Goal: Find specific page/section: Find specific page/section

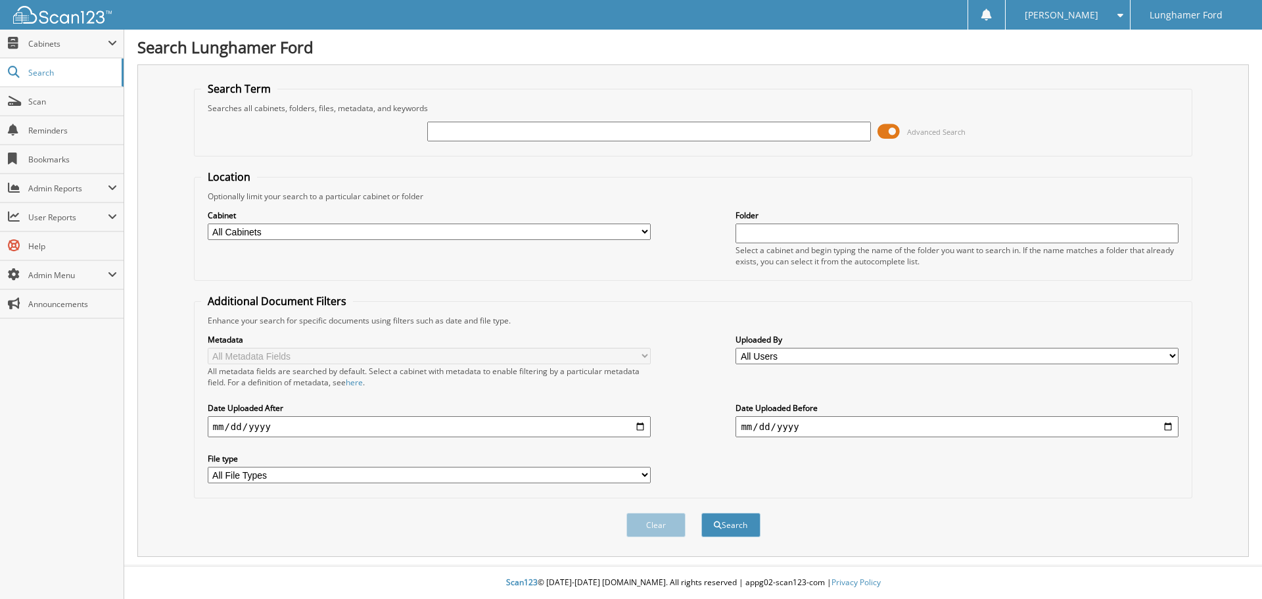
click at [676, 128] on input "text" at bounding box center [648, 132] width 443 height 20
type input "[PERSON_NAME]"
click at [701, 513] on button "Search" at bounding box center [730, 525] width 59 height 24
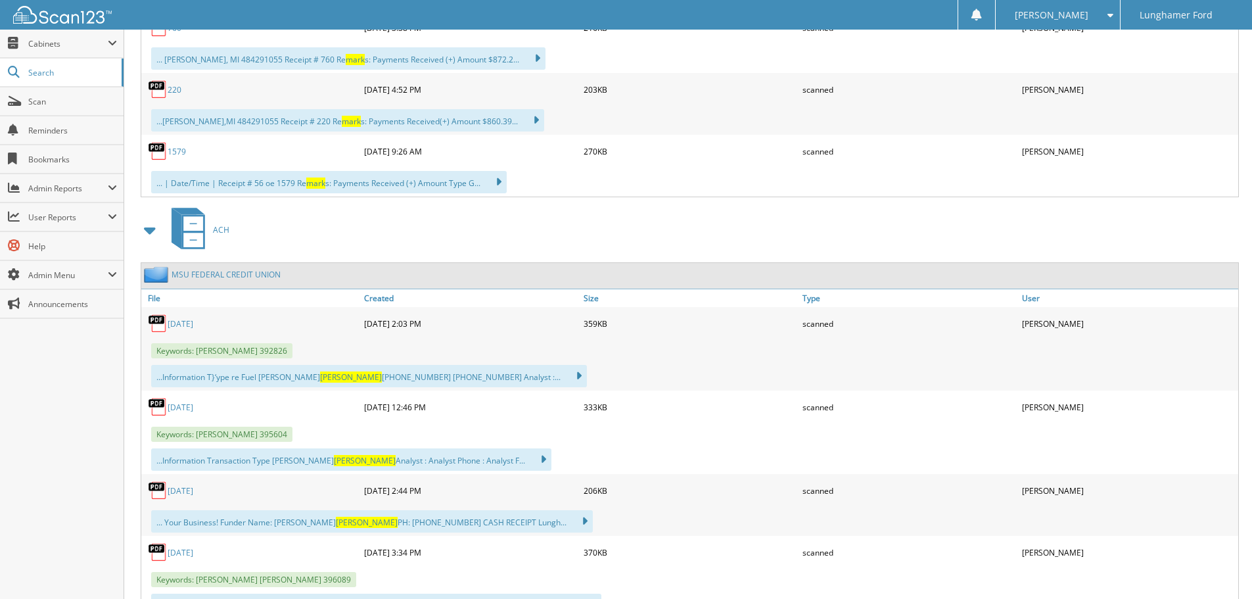
scroll to position [11999, 0]
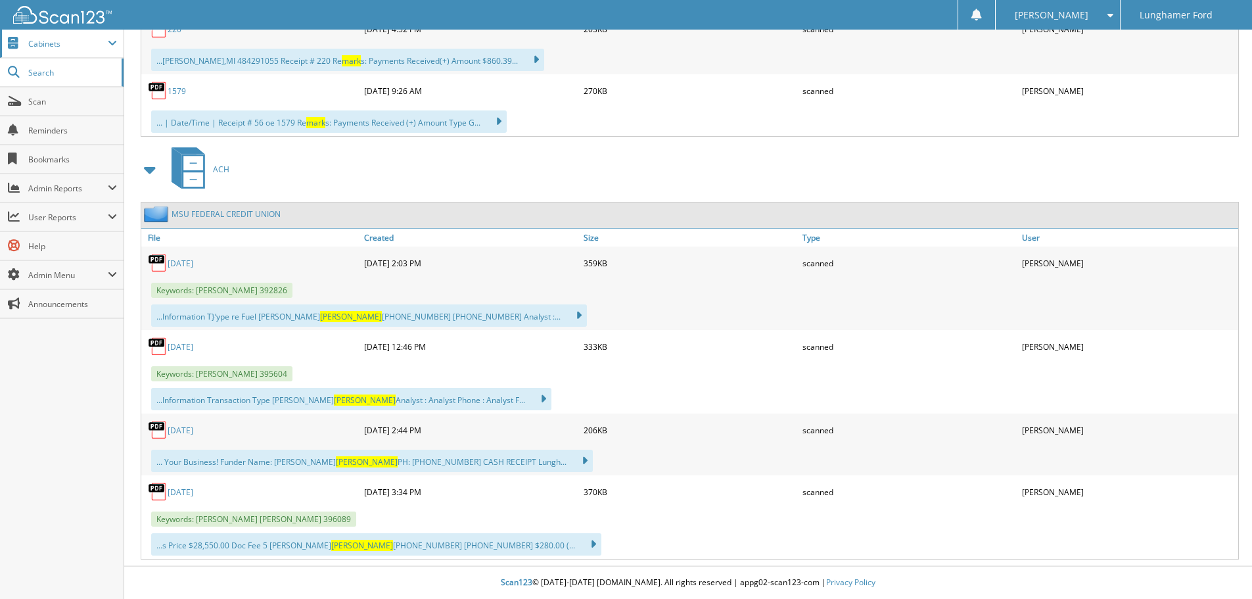
click at [65, 53] on span "Cabinets" at bounding box center [62, 44] width 124 height 28
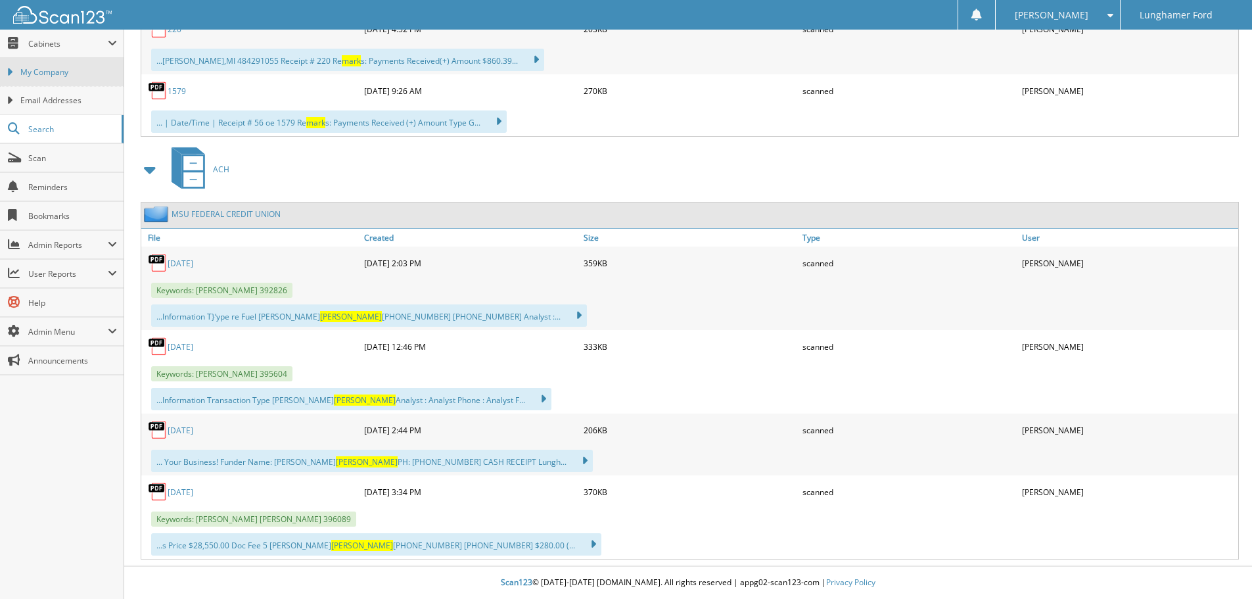
click at [66, 71] on span "My Company" at bounding box center [68, 72] width 97 height 12
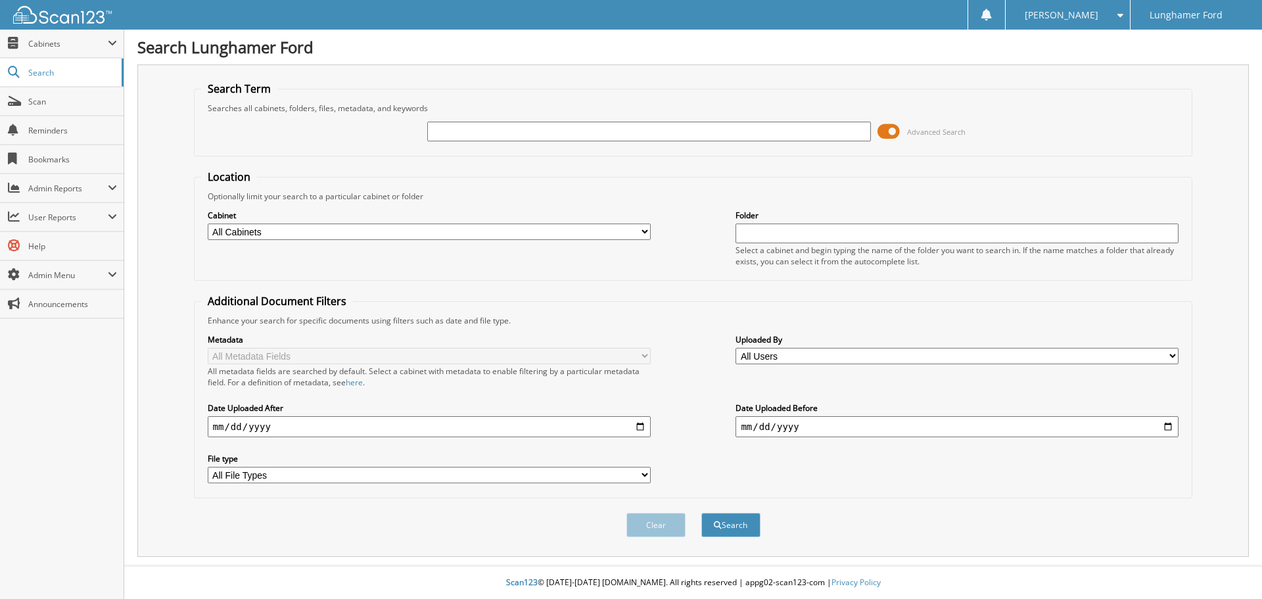
click at [450, 229] on select "All Cabinets ACCOUNTS PAYABLE ACCOUNTS RECEIVABLE ACH BANK REC CAR DEALS - AUTO…" at bounding box center [429, 231] width 443 height 16
select select "42315"
click at [208, 223] on select "All Cabinets ACCOUNTS PAYABLE ACCOUNTS RECEIVABLE ACH BANK REC CAR DEALS - AUTO…" at bounding box center [429, 231] width 443 height 16
click at [469, 133] on input "text" at bounding box center [648, 132] width 443 height 20
type input "[PERSON_NAME]"
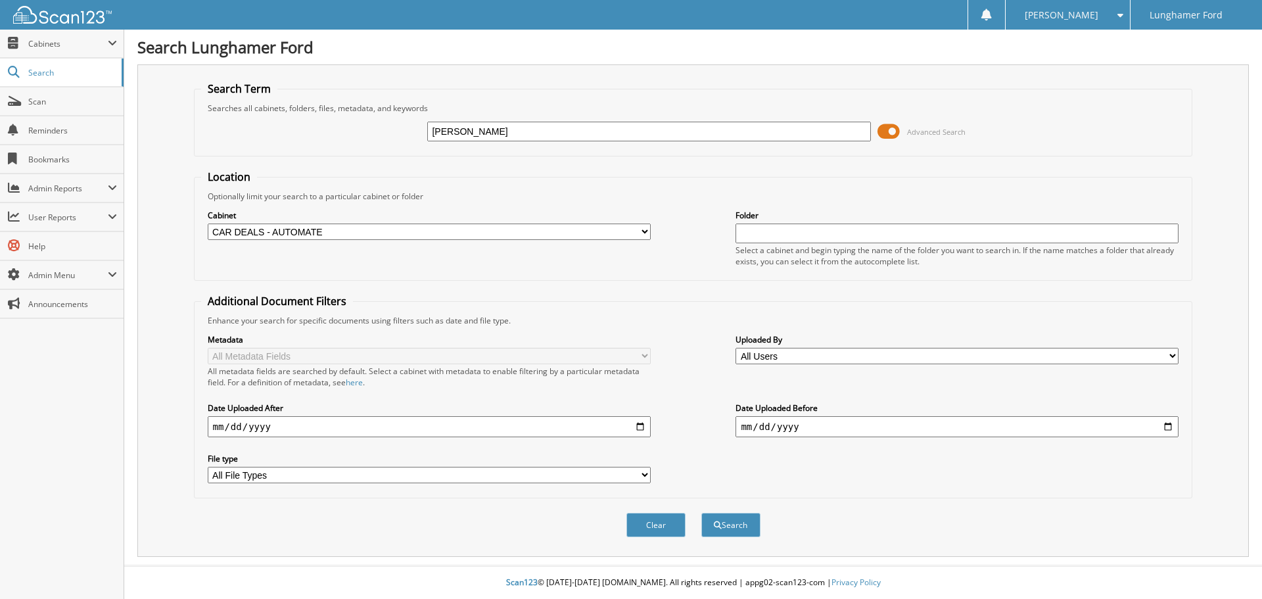
click at [701, 513] on button "Search" at bounding box center [730, 525] width 59 height 24
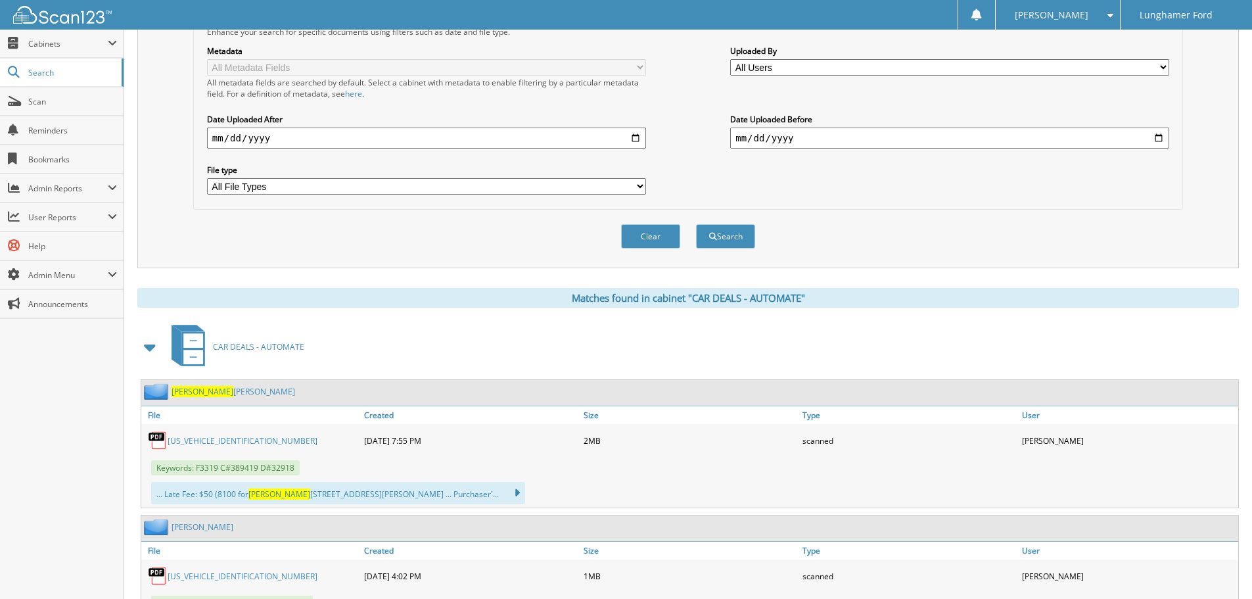
scroll to position [66, 0]
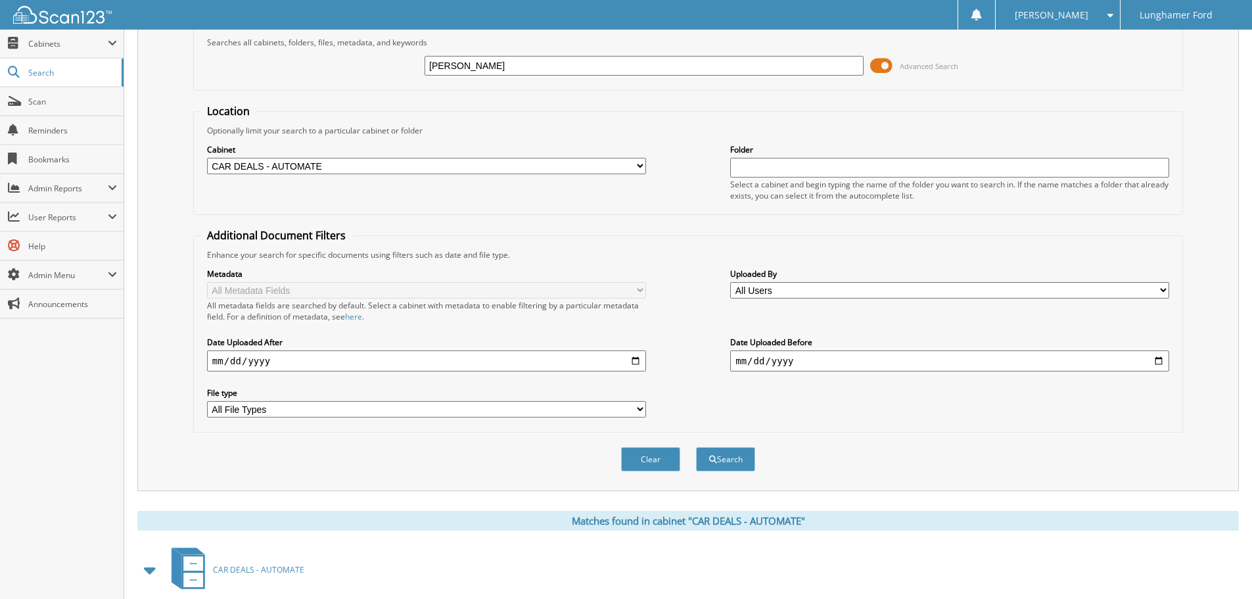
click at [634, 361] on input "date" at bounding box center [426, 360] width 439 height 21
click at [701, 310] on div "Metadata All Metadata Fields All metadata fields are searched by default. Selec…" at bounding box center [687, 342] width 975 height 165
click at [1161, 366] on input "date" at bounding box center [949, 360] width 439 height 21
click at [635, 362] on input "date" at bounding box center [426, 360] width 439 height 21
click at [689, 328] on div "Metadata All Metadata Fields All metadata fields are searched by default. Selec…" at bounding box center [687, 342] width 975 height 165
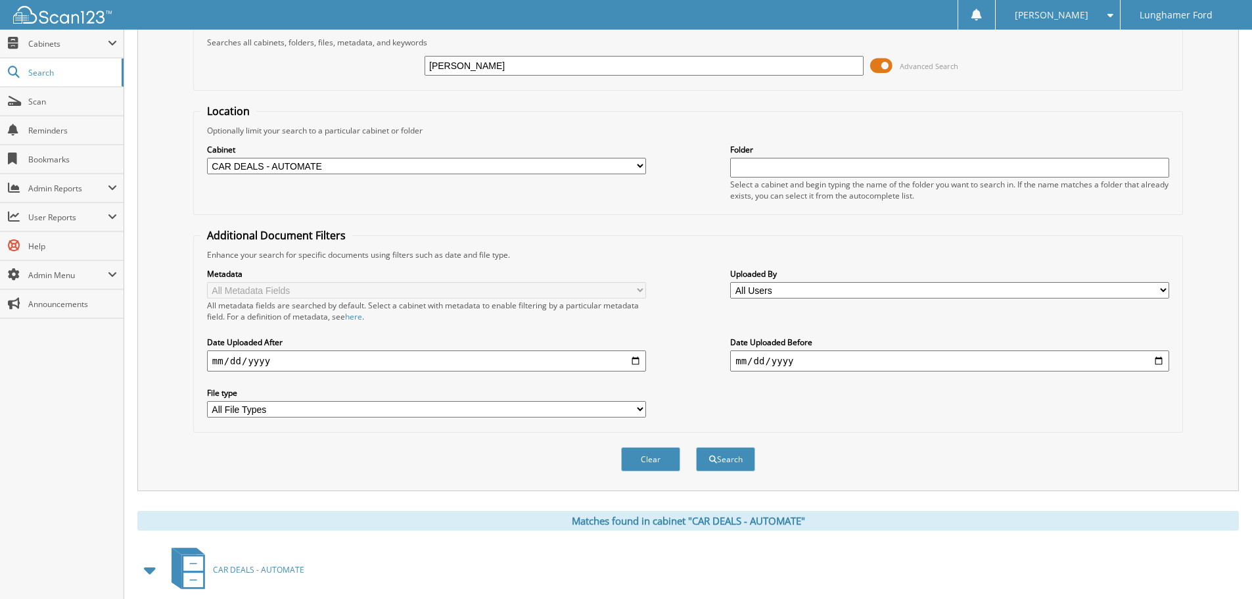
click at [1161, 363] on input "2022-11-01" at bounding box center [949, 360] width 439 height 21
type input "2023-01-01"
click at [635, 363] on input "date" at bounding box center [426, 360] width 439 height 21
type input "2022-11-01"
click at [718, 460] on button "Search" at bounding box center [725, 459] width 59 height 24
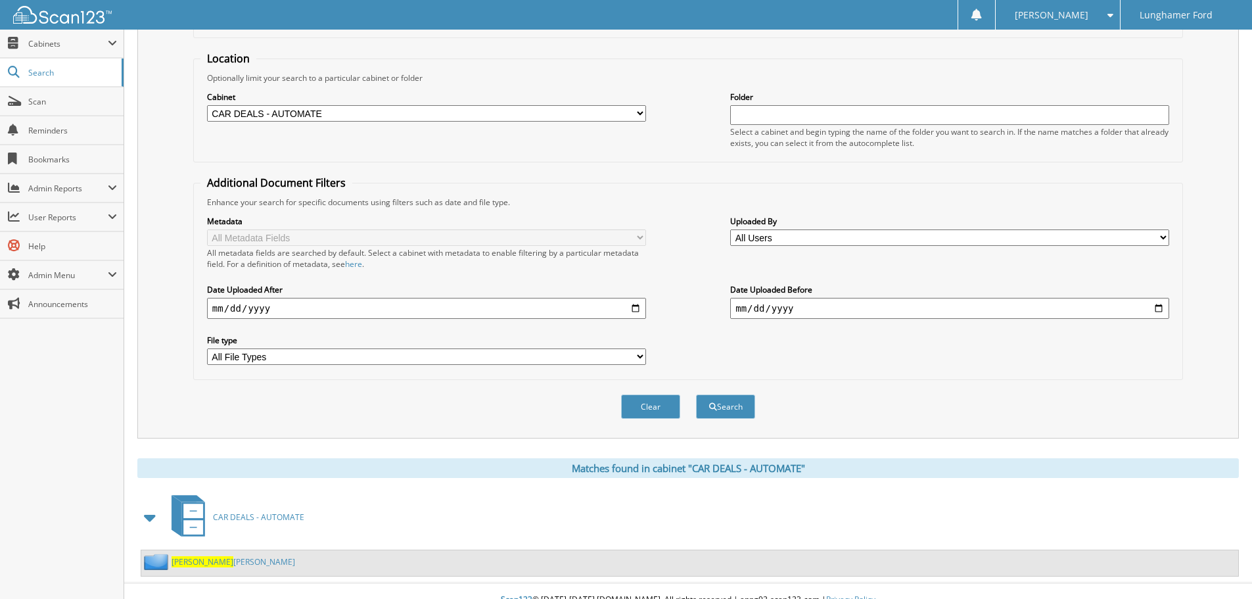
scroll to position [136, 0]
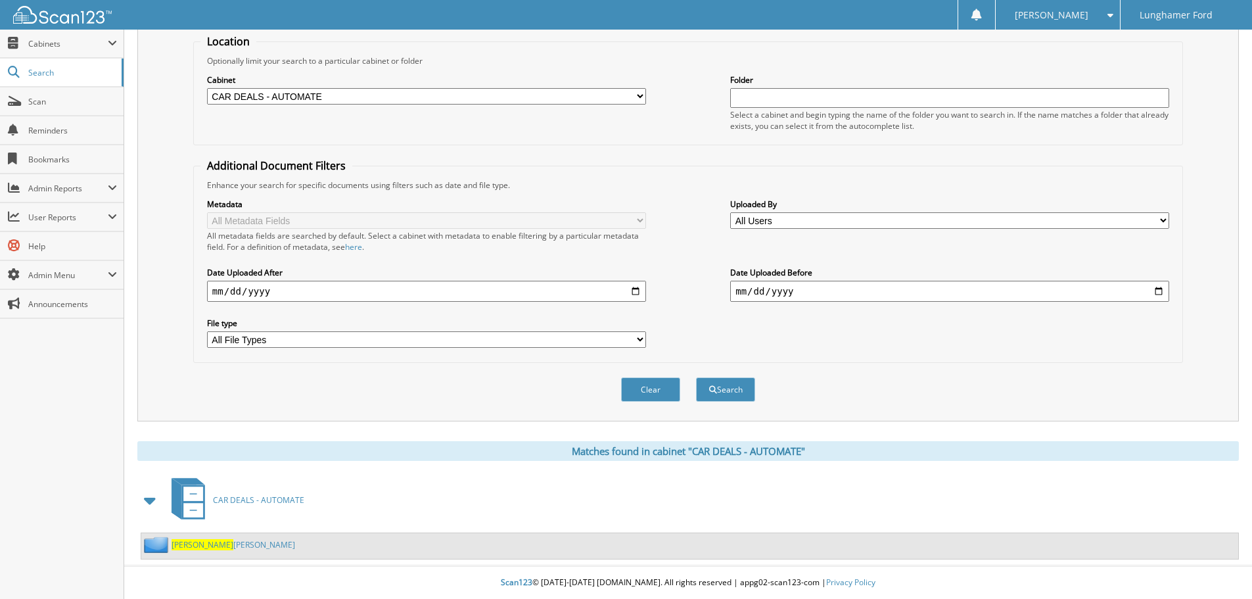
click at [192, 545] on span "[PERSON_NAME]" at bounding box center [203, 544] width 62 height 11
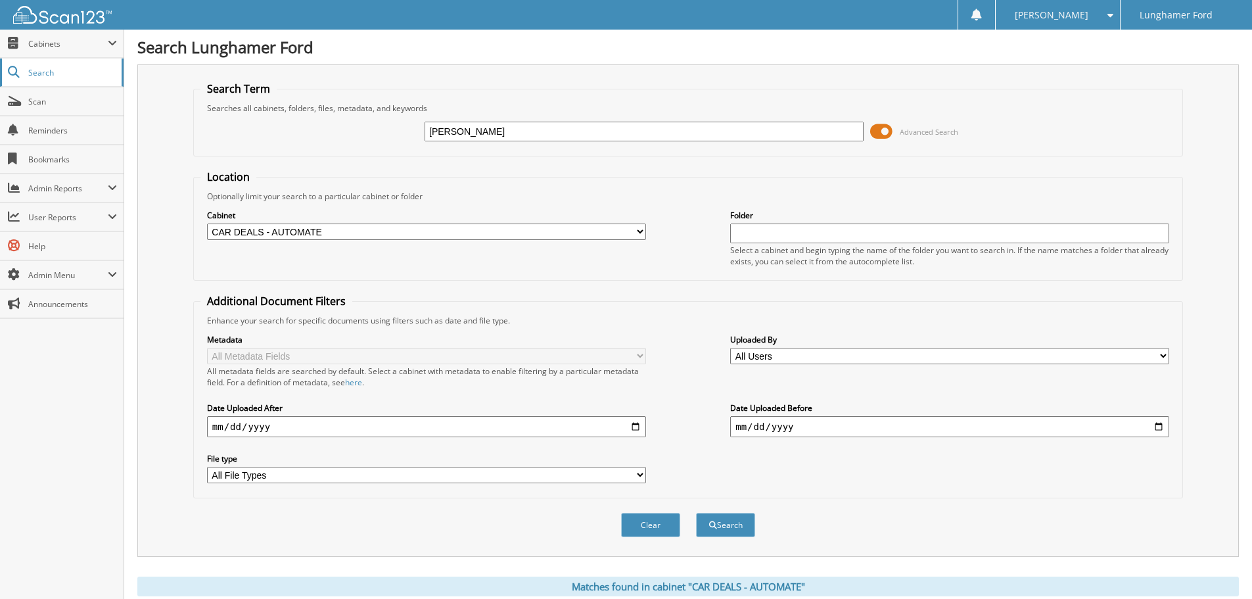
click at [60, 81] on link "Search" at bounding box center [62, 72] width 124 height 28
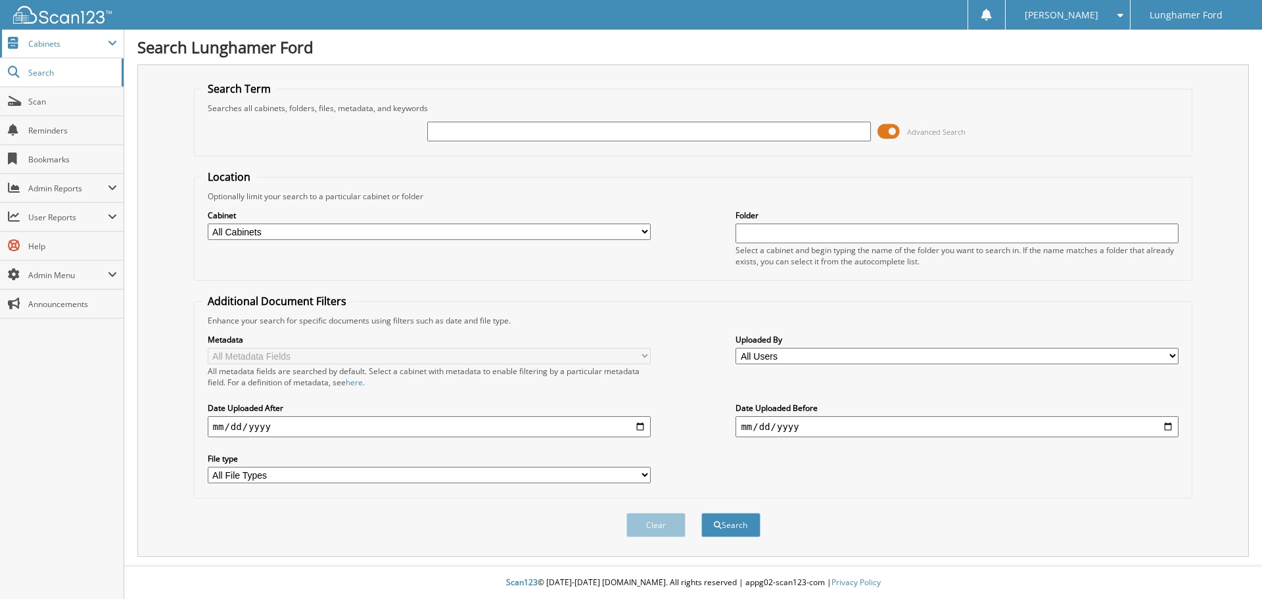
click at [77, 47] on span "Cabinets" at bounding box center [68, 43] width 80 height 11
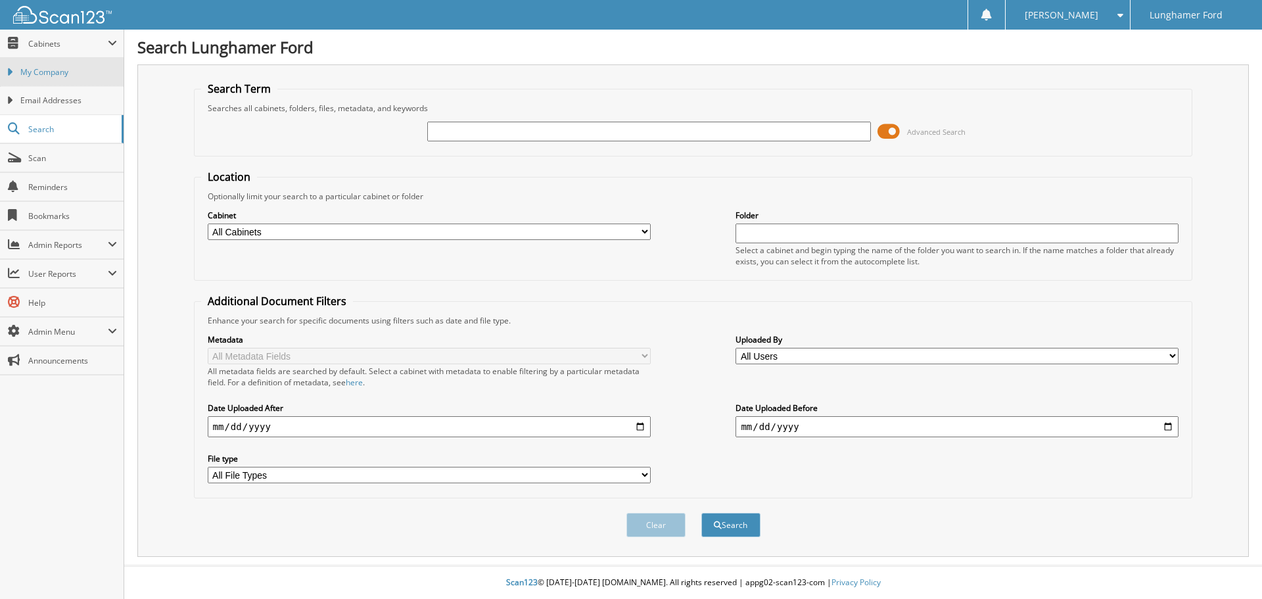
click at [80, 71] on span "My Company" at bounding box center [68, 72] width 97 height 12
